Goal: Task Accomplishment & Management: Manage account settings

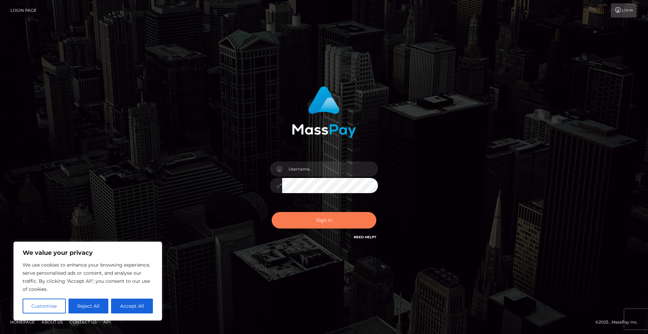
drag, startPoint x: 340, startPoint y: 223, endPoint x: 350, endPoint y: 254, distance: 32.3
click at [349, 253] on div "Sign in" at bounding box center [324, 167] width 648 height 273
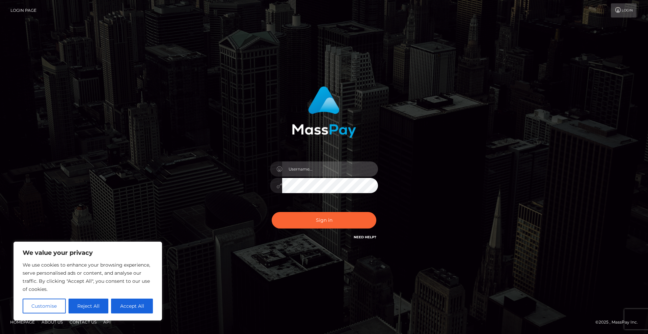
click at [333, 174] on input "text" at bounding box center [330, 169] width 96 height 15
drag, startPoint x: 239, startPoint y: 148, endPoint x: 197, endPoint y: 176, distance: 50.2
click at [238, 148] on div "Sign in" at bounding box center [323, 163] width 177 height 165
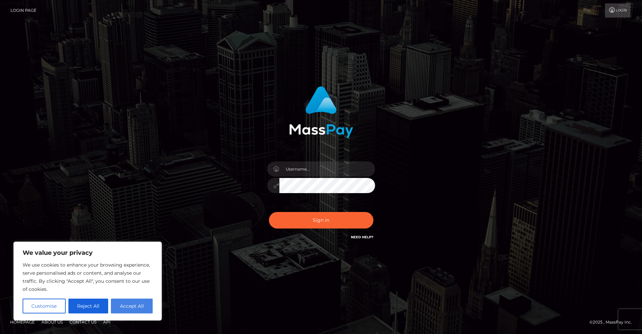
click at [140, 305] on button "Accept All" at bounding box center [132, 306] width 42 height 15
checkbox input "true"
